Goal: Task Accomplishment & Management: Complete application form

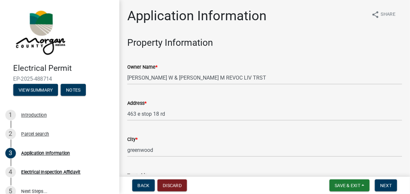
scroll to position [199, 0]
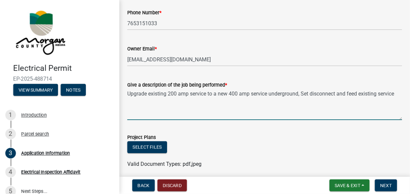
click at [128, 91] on textarea "Upgrade existing 200 amp service to a new 400 amp service underground, Set disc…" at bounding box center [264, 104] width 275 height 31
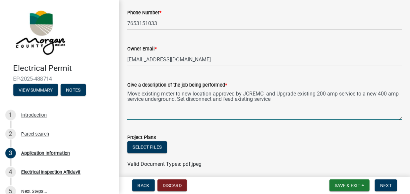
drag, startPoint x: 267, startPoint y: 93, endPoint x: 271, endPoint y: 89, distance: 5.6
click at [268, 92] on textarea "Move existing meter to new location approved by JCREMC and Upgrade existing 200…" at bounding box center [264, 104] width 275 height 31
drag, startPoint x: 225, startPoint y: 99, endPoint x: 230, endPoint y: 99, distance: 4.7
click at [225, 99] on textarea "Move existing meter to new location approved by JCREMC and Upgrade existing 200…" at bounding box center [264, 104] width 275 height 31
click at [260, 98] on textarea "Move existing meter to new location approved by JCREMC and Upgrade existing 200…" at bounding box center [264, 104] width 275 height 31
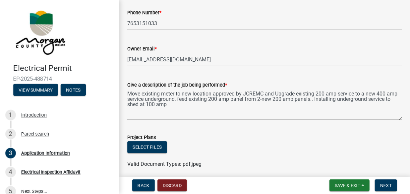
click at [127, 104] on div "Give a description of the job being performed * Move existing meter to new loca…" at bounding box center [264, 96] width 285 height 48
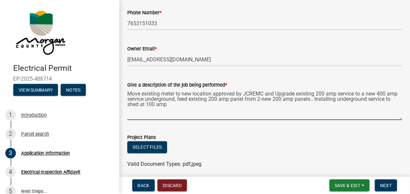
click at [129, 104] on textarea "Move existing meter to new location approved by JCREMC and Upgrade existing 200…" at bounding box center [264, 104] width 275 height 31
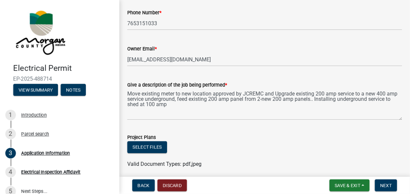
click at [125, 103] on div "Give a description of the job being performed * Move existing meter to new loca…" at bounding box center [264, 96] width 285 height 48
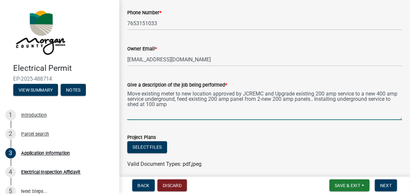
click at [128, 104] on textarea "Move existing meter to new location approved by JCREMC and Upgrade existing 200…" at bounding box center [264, 104] width 275 height 31
click at [207, 104] on textarea "Move existing meter to new location approved by JCREMC and Upgrade existing 200…" at bounding box center [264, 104] width 275 height 31
click at [349, 99] on textarea "Move existing meter to new location approved by JCREMC and Upgrade existing 200…" at bounding box center [264, 104] width 275 height 31
click at [226, 105] on textarea "Move existing meter to new location approved by JCREMC and Upgrade existing 200…" at bounding box center [264, 104] width 275 height 31
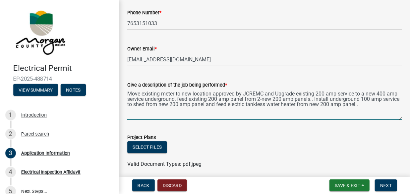
drag, startPoint x: 323, startPoint y: 97, endPoint x: 329, endPoint y: 96, distance: 6.1
click at [325, 97] on textarea "Move existing meter to new location approved by JCREMC and Upgrade existing 200…" at bounding box center [264, 104] width 275 height 31
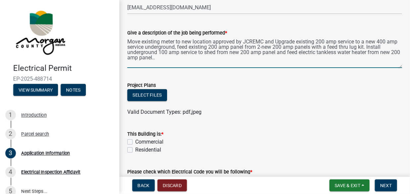
scroll to position [298, 0]
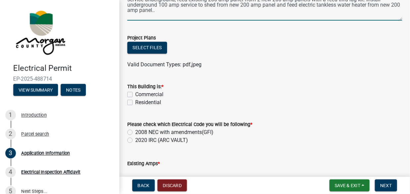
type textarea "Move existing meter to new location approved by JCREMC and Upgrade existing 200…"
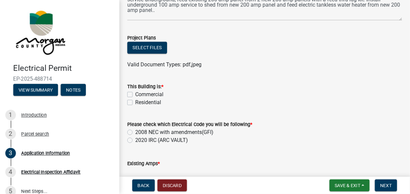
click at [135, 100] on label "Residential" at bounding box center [148, 102] width 26 height 8
click at [135, 100] on input "Residential" at bounding box center [137, 100] width 4 height 4
checkbox input "true"
checkbox input "false"
checkbox input "true"
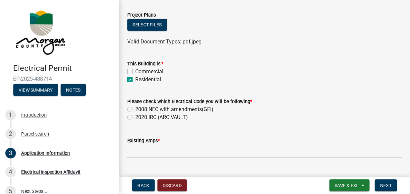
scroll to position [332, 0]
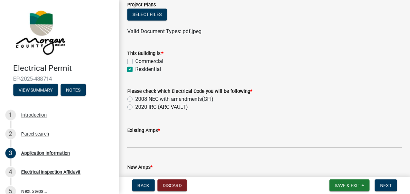
click at [135, 97] on label "2008 NEC with amendments(GFI)" at bounding box center [174, 99] width 78 height 8
click at [135, 97] on input "2008 NEC with amendments(GFI)" at bounding box center [137, 97] width 4 height 4
radio input "true"
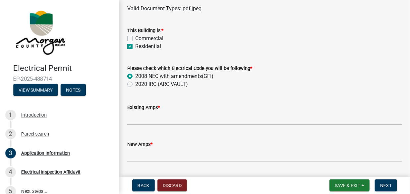
scroll to position [365, 0]
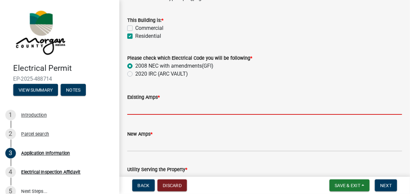
click at [174, 108] on input "text" at bounding box center [264, 108] width 275 height 14
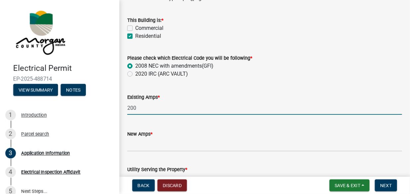
type input "200"
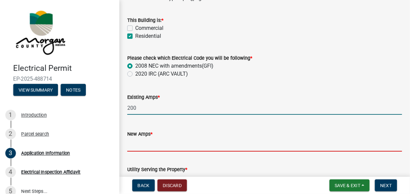
click at [147, 144] on input "text" at bounding box center [264, 145] width 275 height 14
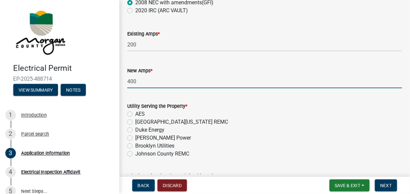
scroll to position [431, 0]
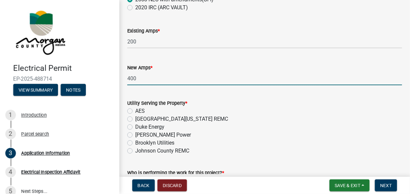
type input "400"
click at [135, 150] on label "Johnson County REMC" at bounding box center [162, 151] width 54 height 8
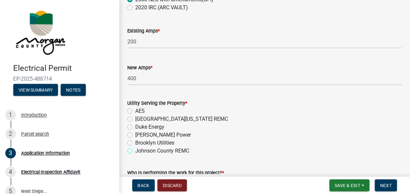
click at [135, 150] on input "Johnson County REMC" at bounding box center [137, 149] width 4 height 4
radio input "true"
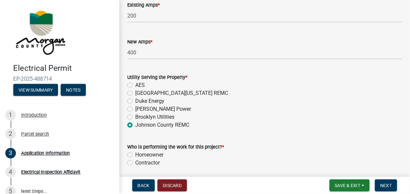
scroll to position [497, 0]
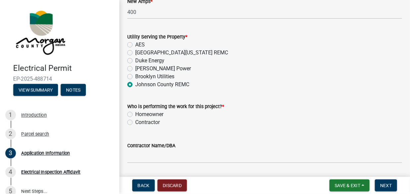
click at [135, 121] on label "Contractor" at bounding box center [147, 122] width 25 height 8
click at [135, 121] on input "Contractor" at bounding box center [137, 120] width 4 height 4
radio input "true"
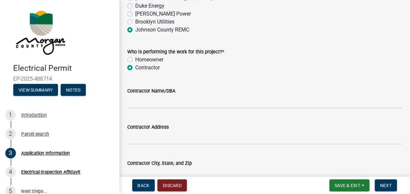
scroll to position [564, 0]
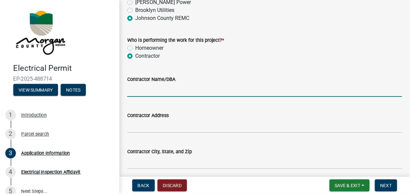
click at [169, 89] on input "Contractor Name/DBA" at bounding box center [264, 90] width 275 height 14
type input "[PERSON_NAME] electric co inc"
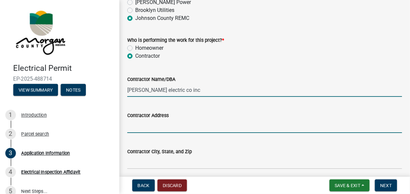
click at [157, 129] on input "Contractor Address" at bounding box center [264, 126] width 275 height 14
type input "463 e stop 18 rd"
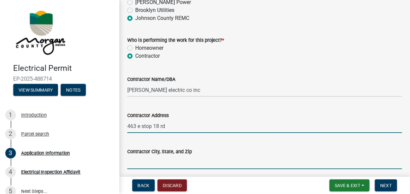
type input "greenwood"
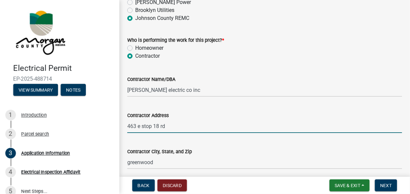
type input "[EMAIL_ADDRESS][DOMAIN_NAME]"
type input "7653151033"
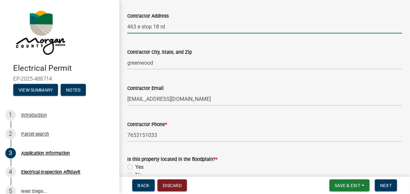
scroll to position [700, 0]
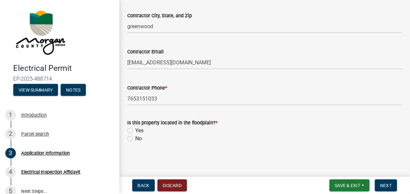
click at [135, 138] on label "No" at bounding box center [138, 139] width 7 height 8
click at [135, 138] on input "No" at bounding box center [137, 137] width 4 height 4
radio input "true"
click at [387, 184] on span "Next" at bounding box center [386, 185] width 12 height 5
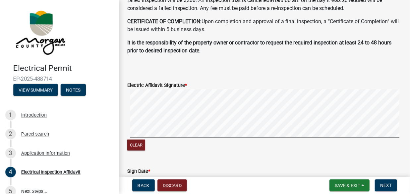
scroll to position [265, 0]
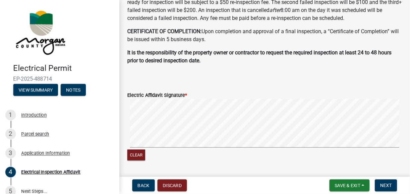
click at [203, 151] on div "Clear" at bounding box center [264, 130] width 275 height 63
click at [254, 149] on signature-pad at bounding box center [264, 124] width 275 height 50
click at [383, 185] on span "Next" at bounding box center [386, 185] width 12 height 5
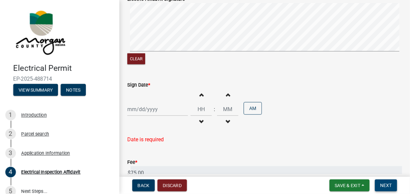
scroll to position [365, 0]
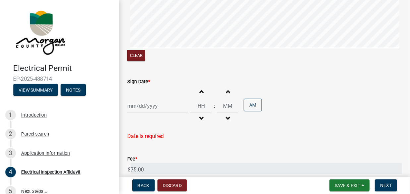
click at [133, 107] on div at bounding box center [157, 106] width 61 height 14
select select "10"
select select "2025"
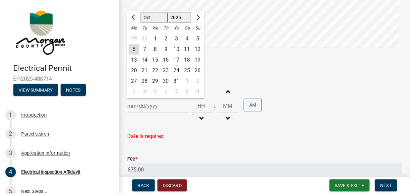
click at [136, 48] on div "6" at bounding box center [134, 49] width 11 height 11
type input "[DATE]"
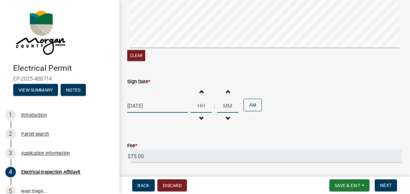
click at [198, 106] on input "Hours" at bounding box center [201, 106] width 21 height 14
click at [203, 105] on input "Hours" at bounding box center [201, 106] width 21 height 14
type input "04"
click at [229, 105] on input "00" at bounding box center [227, 106] width 21 height 14
type input "0"
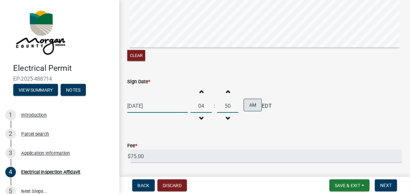
type input "50"
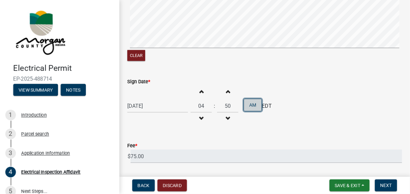
click at [251, 108] on button "AM" at bounding box center [253, 105] width 18 height 13
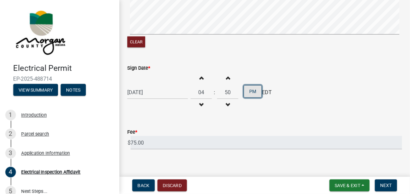
scroll to position [386, 0]
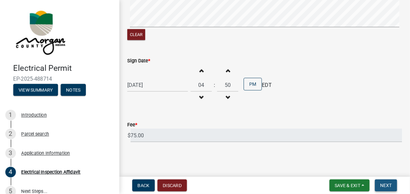
click at [389, 183] on span "Next" at bounding box center [386, 185] width 12 height 5
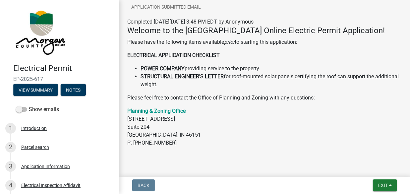
scroll to position [86, 0]
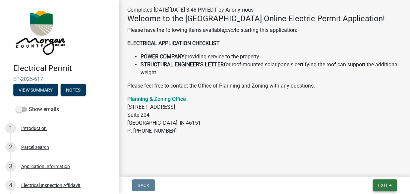
click at [379, 185] on span "Exit" at bounding box center [383, 185] width 10 height 5
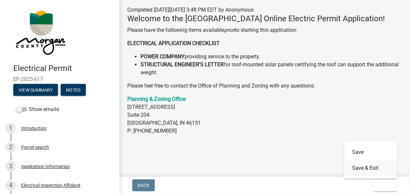
click at [365, 170] on button "Save & Exit" at bounding box center [371, 168] width 53 height 16
